Goal: Use online tool/utility: Use online tool/utility

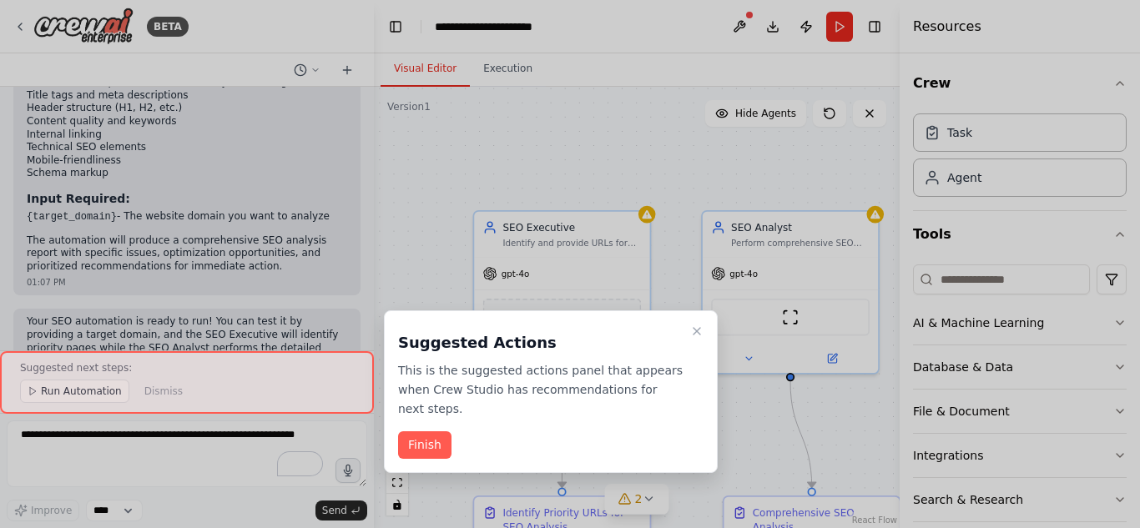
click at [437, 432] on button "Finish" at bounding box center [424, 446] width 53 height 28
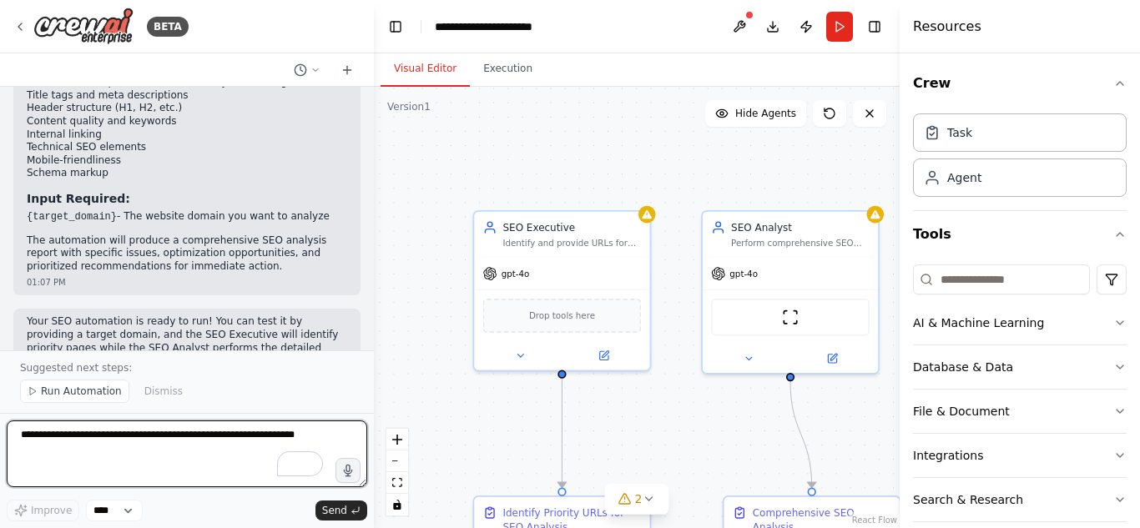
click at [166, 457] on textarea "To enrich screen reader interactions, please activate Accessibility in Grammarl…" at bounding box center [187, 454] width 361 height 67
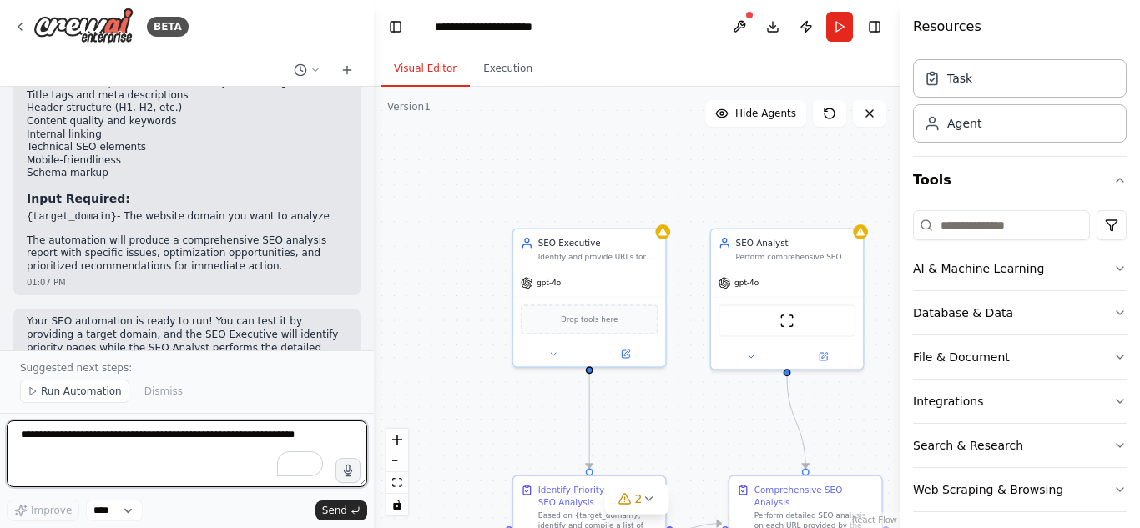
scroll to position [65, 0]
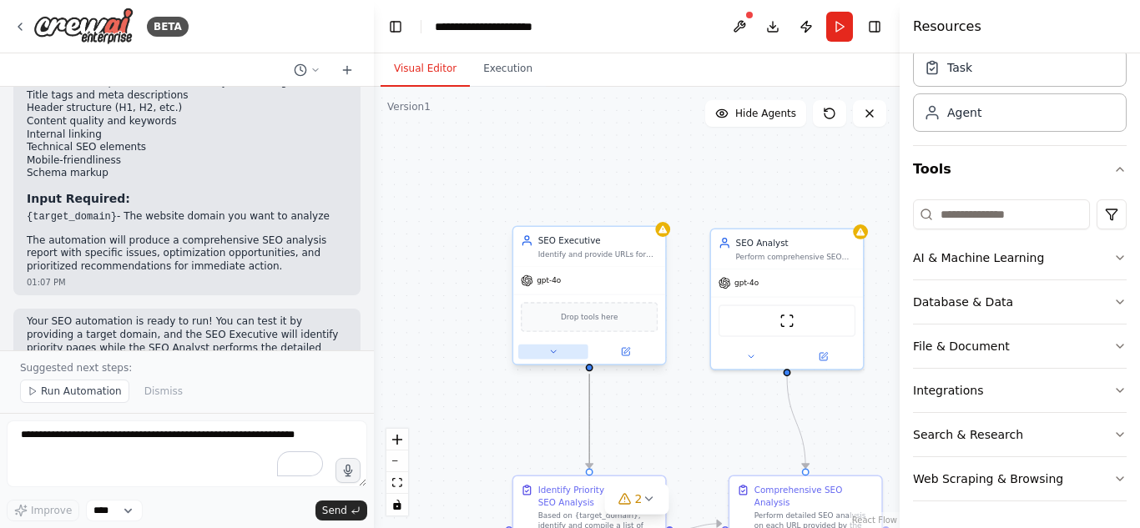
drag, startPoint x: 588, startPoint y: 409, endPoint x: 552, endPoint y: 359, distance: 61.6
click at [552, 359] on div ".deletable-edge-delete-btn { width: 20px; height: 20px; border: 0px solid #ffff…" at bounding box center [645, 329] width 389 height 327
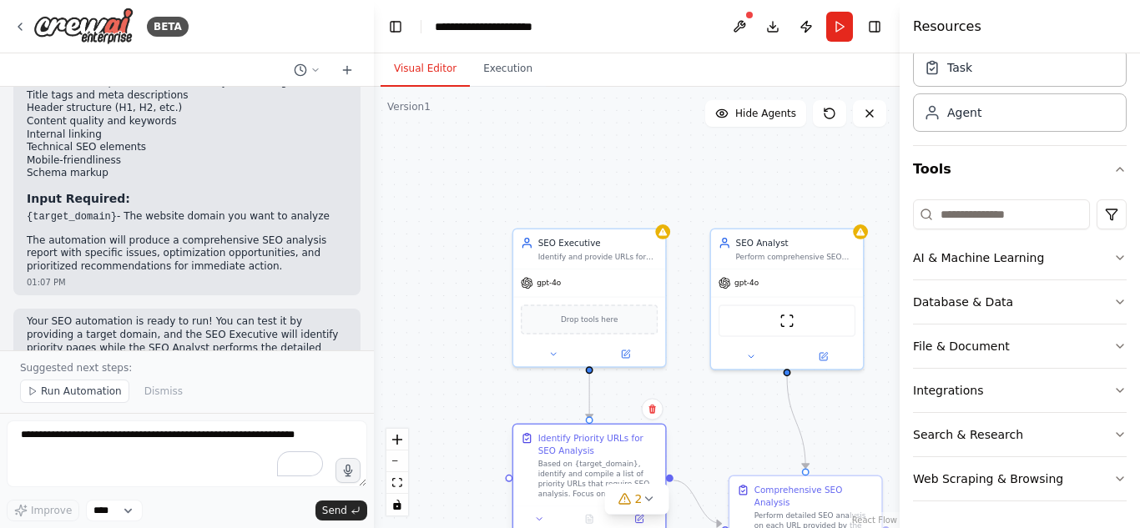
drag, startPoint x: 579, startPoint y: 499, endPoint x: 576, endPoint y: 442, distance: 57.7
click at [576, 442] on div "Identify Priority URLs for SEO Analysis" at bounding box center [598, 444] width 120 height 25
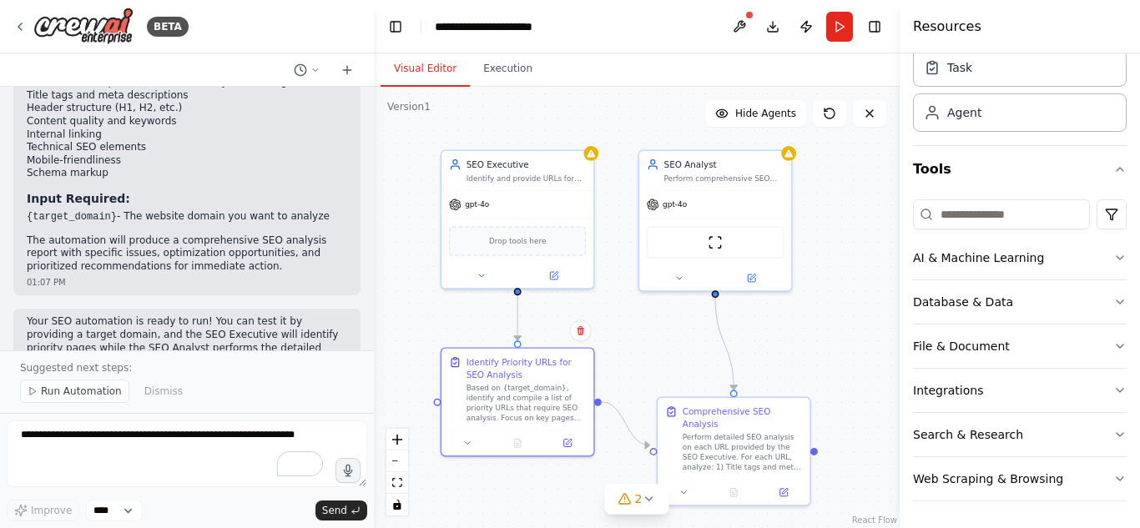
drag, startPoint x: 669, startPoint y: 256, endPoint x: 597, endPoint y: 178, distance: 106.4
click at [597, 178] on div ".deletable-edge-delete-btn { width: 20px; height: 20px; border: 0px solid #ffff…" at bounding box center [637, 308] width 526 height 442
drag, startPoint x: 808, startPoint y: 422, endPoint x: 857, endPoint y: 422, distance: 48.4
click at [857, 422] on div ".deletable-edge-delete-btn { width: 20px; height: 20px; border: 0px solid #ffff…" at bounding box center [637, 308] width 526 height 442
click at [473, 377] on div "Identify Priority URLs for SEO Analysis" at bounding box center [527, 366] width 120 height 25
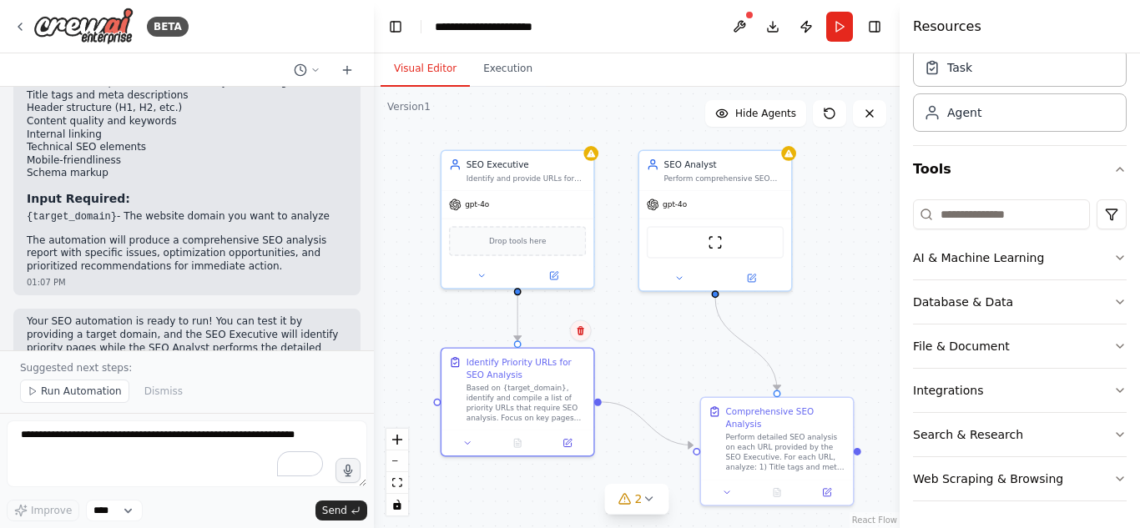
click at [585, 326] on icon at bounding box center [581, 331] width 10 height 10
click at [542, 334] on button "Confirm" at bounding box center [532, 331] width 59 height 20
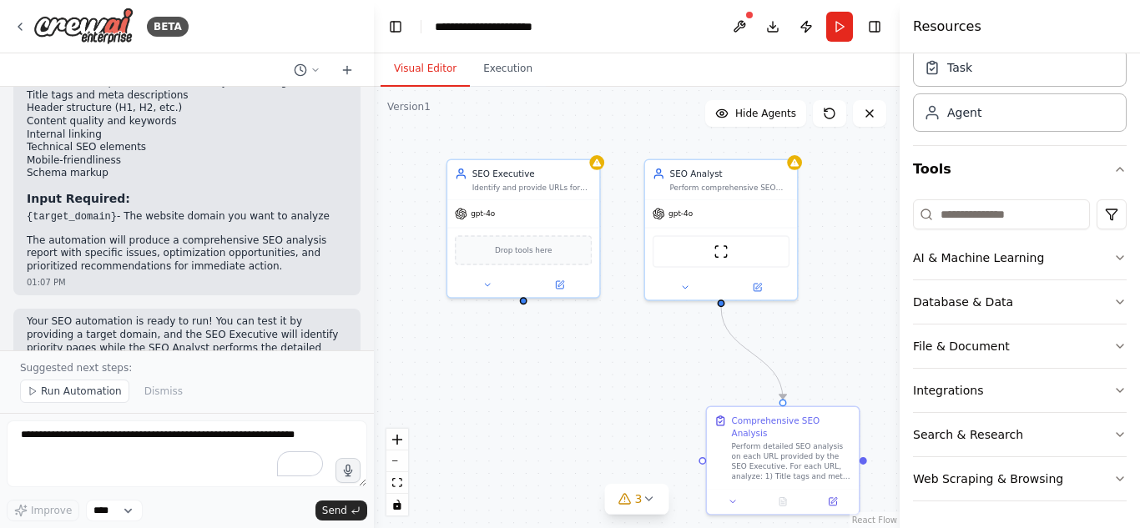
click at [515, 302] on div ".deletable-edge-delete-btn { width: 20px; height: 20px; border: 0px solid #ffff…" at bounding box center [637, 308] width 526 height 442
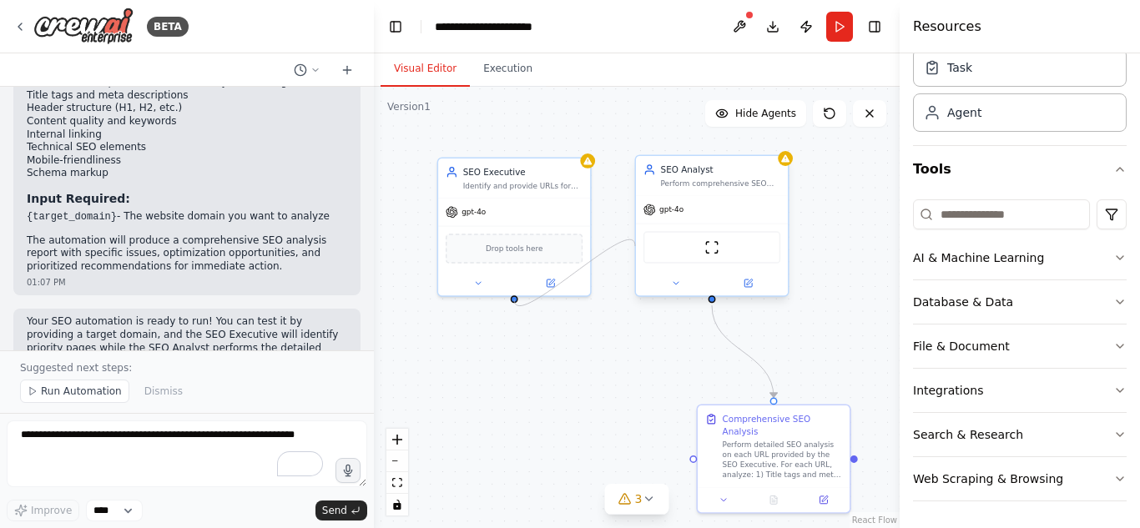
drag, startPoint x: 515, startPoint y: 300, endPoint x: 635, endPoint y: 246, distance: 131.6
click at [635, 246] on div "SEO Executive Identify and provide URLs for SEO analysis based on {target_domai…" at bounding box center [570, 258] width 389 height 327
drag, startPoint x: 516, startPoint y: 300, endPoint x: 650, endPoint y: 297, distance: 134.4
click at [650, 297] on div "SEO Executive Identify and provide URLs for SEO analysis based on {target_domai…" at bounding box center [570, 258] width 389 height 327
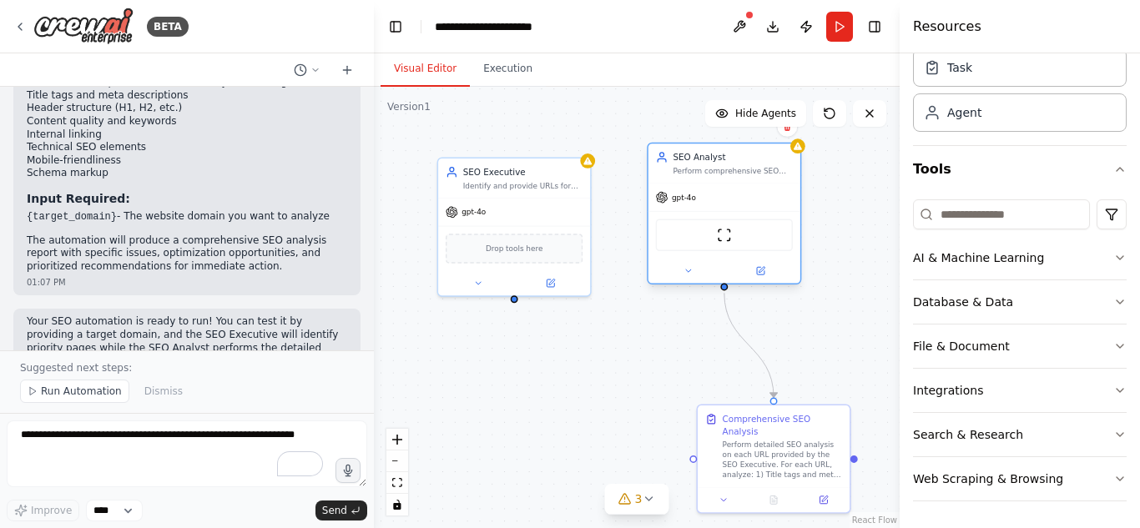
click at [680, 230] on div "ScrapeWebsiteTool" at bounding box center [724, 236] width 137 height 32
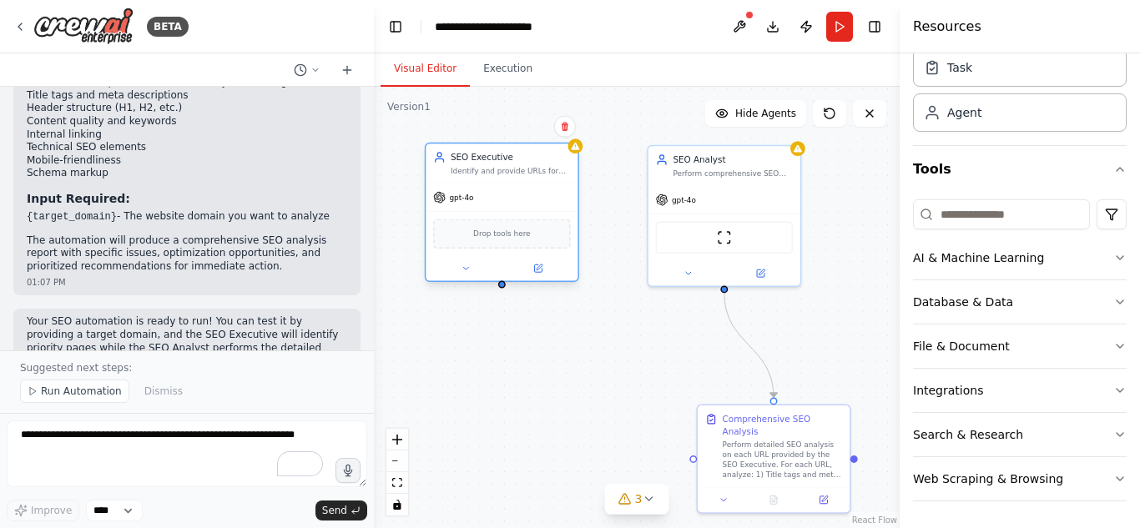
drag, startPoint x: 552, startPoint y: 234, endPoint x: 536, endPoint y: 217, distance: 23.0
click at [536, 217] on div "Drop tools here" at bounding box center [502, 233] width 152 height 45
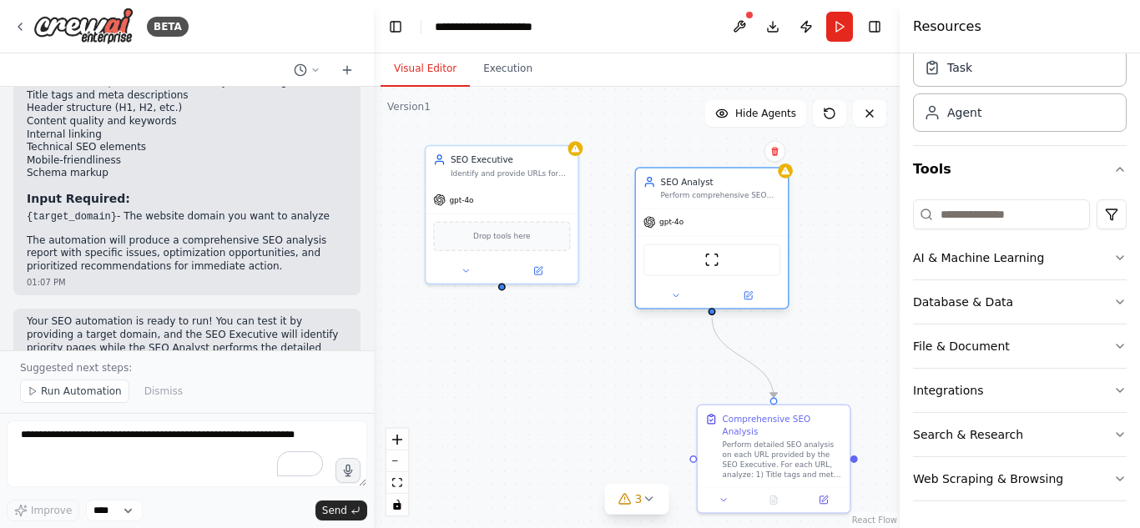
drag, startPoint x: 675, startPoint y: 229, endPoint x: 666, endPoint y: 252, distance: 25.1
click at [666, 252] on div "ScrapeWebsiteTool" at bounding box center [712, 260] width 137 height 32
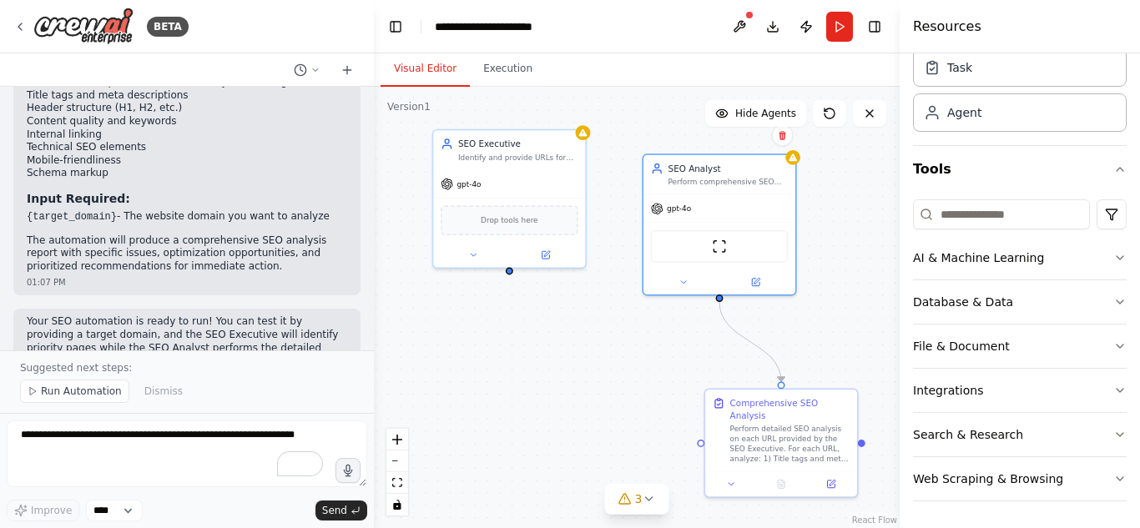
drag, startPoint x: 506, startPoint y: 294, endPoint x: 512, endPoint y: 274, distance: 20.9
click at [512, 274] on div ".deletable-edge-delete-btn { width: 20px; height: 20px; border: 0px solid #ffff…" at bounding box center [637, 308] width 526 height 442
drag, startPoint x: 509, startPoint y: 267, endPoint x: 698, endPoint y: 441, distance: 256.4
click at [698, 441] on div ".deletable-edge-delete-btn { width: 20px; height: 20px; border: 0px solid #ffff…" at bounding box center [637, 308] width 526 height 442
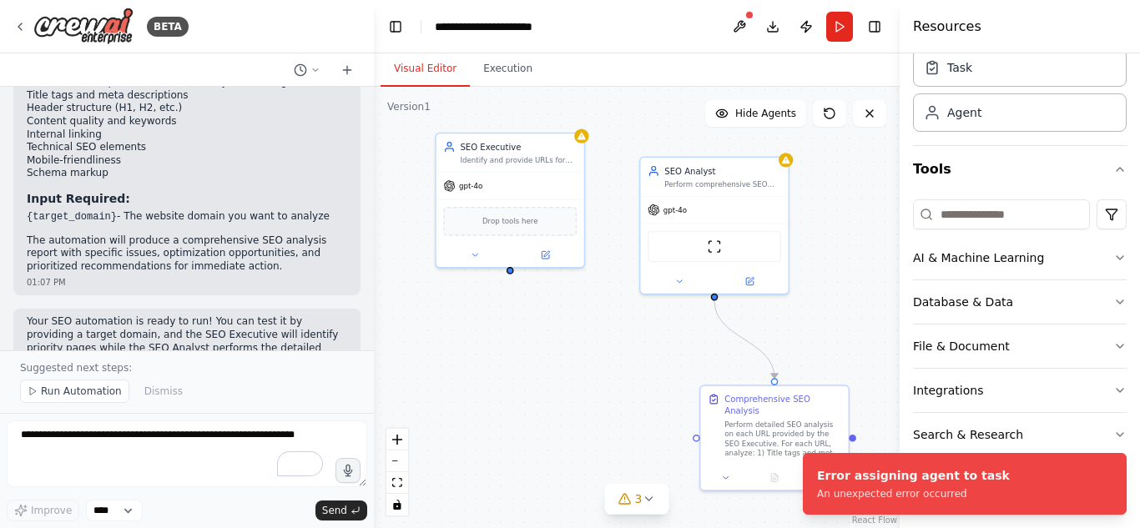
click at [590, 144] on div ".deletable-edge-delete-btn { width: 20px; height: 20px; border: 0px solid #ffff…" at bounding box center [637, 308] width 526 height 442
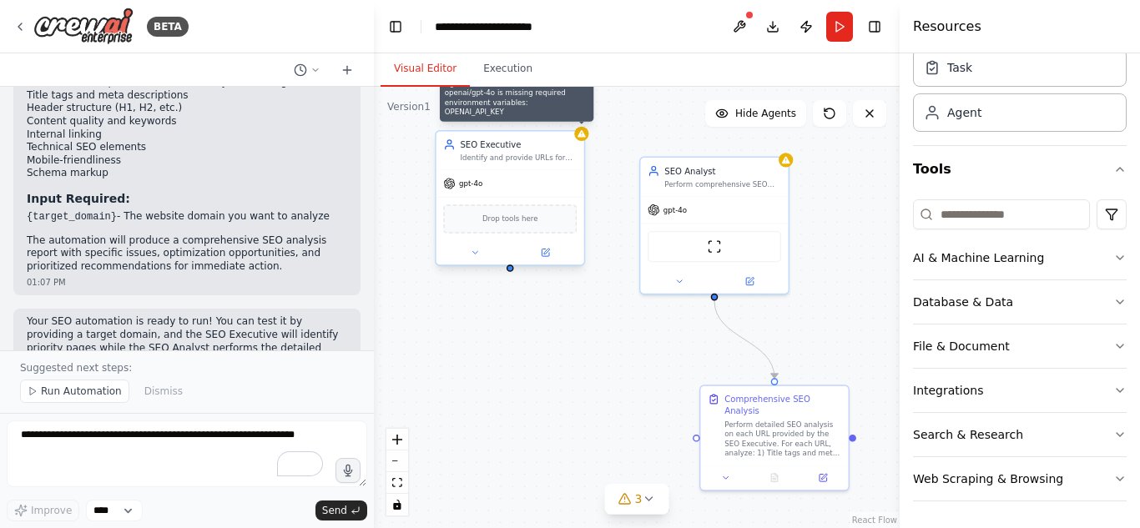
click at [579, 134] on icon at bounding box center [582, 134] width 8 height 8
click at [634, 500] on div "3" at bounding box center [631, 499] width 24 height 17
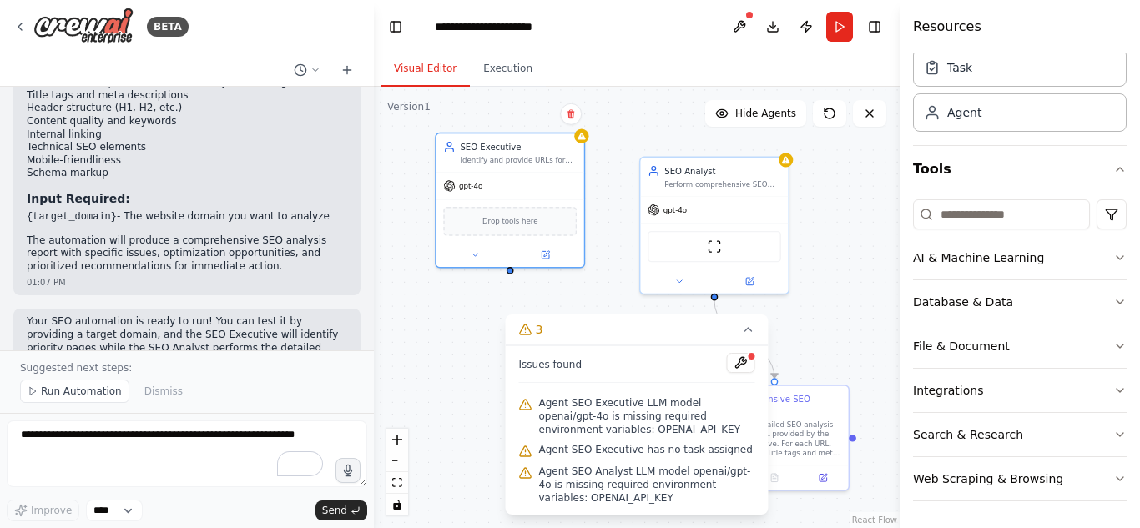
click at [472, 448] on div ".deletable-edge-delete-btn { width: 20px; height: 20px; border: 0px solid #ffff…" at bounding box center [637, 308] width 526 height 442
click at [587, 280] on div ".deletable-edge-delete-btn { width: 20px; height: 20px; border: 0px solid #ffff…" at bounding box center [637, 308] width 526 height 442
